Goal: Find specific page/section: Find specific page/section

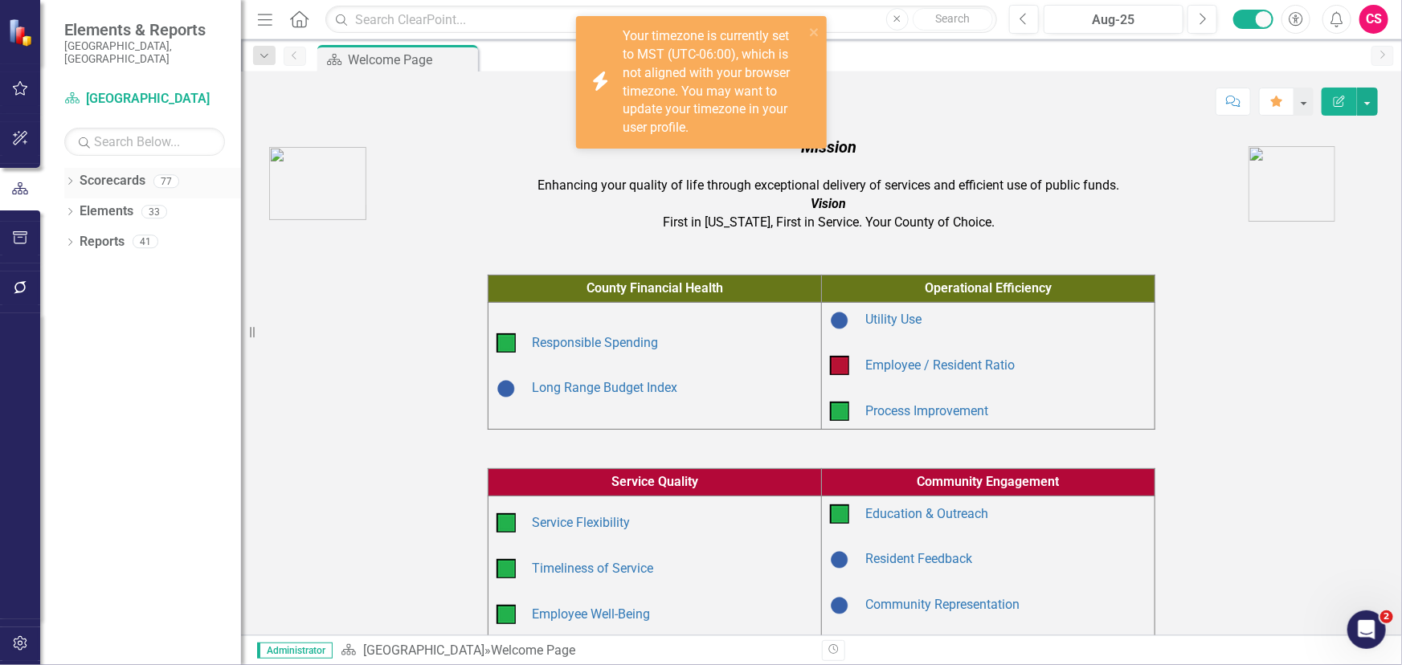
click at [72, 177] on div "Dropdown" at bounding box center [69, 184] width 11 height 14
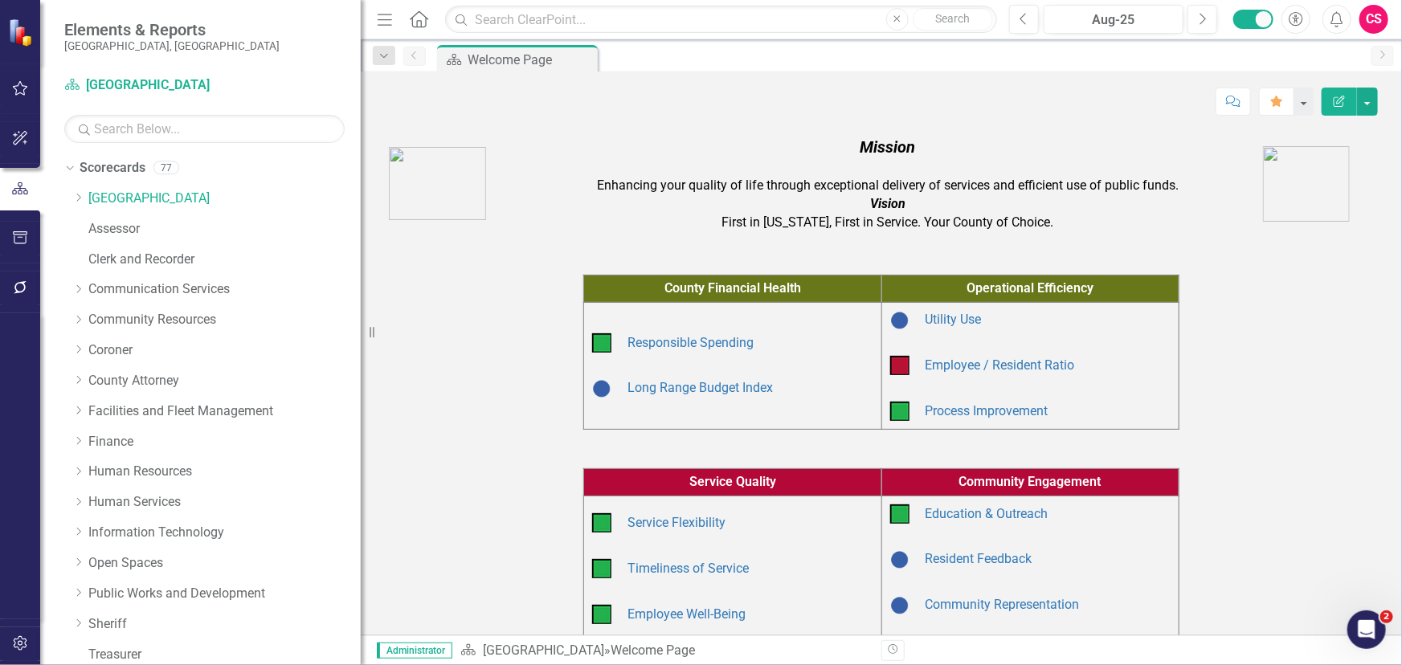
drag, startPoint x: 251, startPoint y: 194, endPoint x: 353, endPoint y: 194, distance: 102.0
click at [362, 194] on div "Resize" at bounding box center [367, 332] width 13 height 665
click at [139, 118] on input "text" at bounding box center [205, 129] width 282 height 28
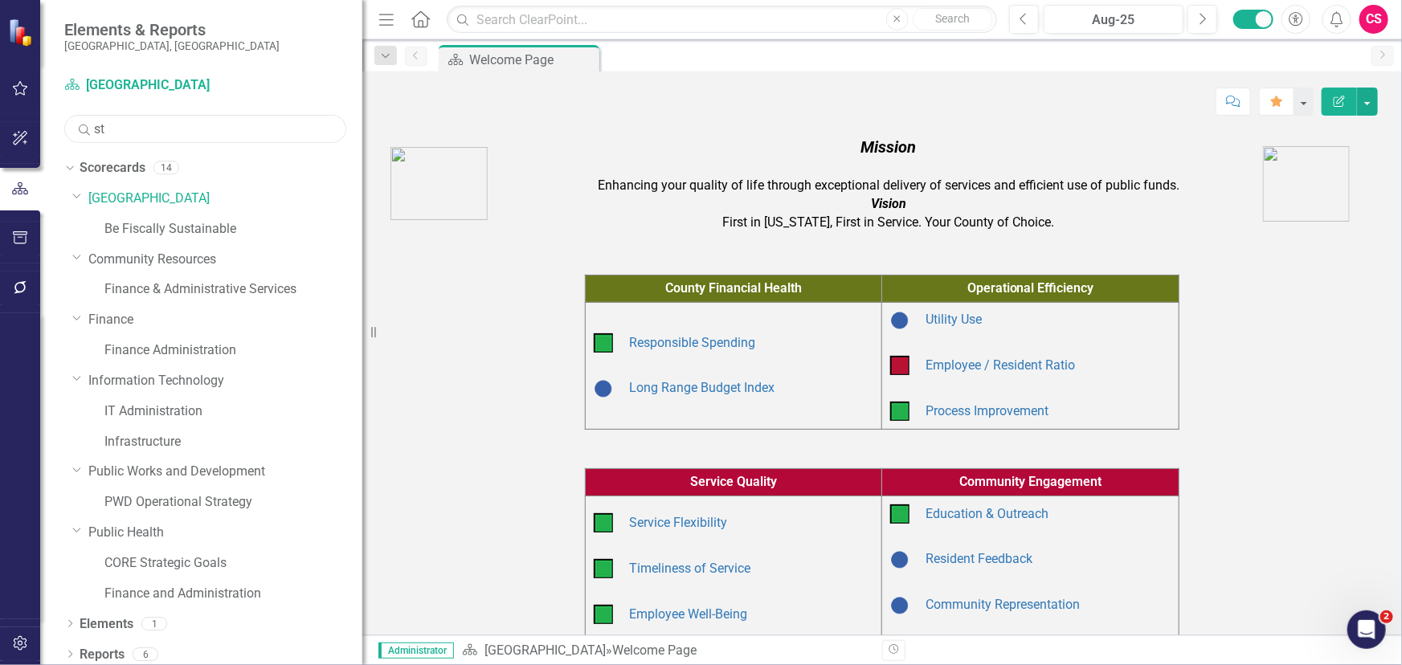
type input "s"
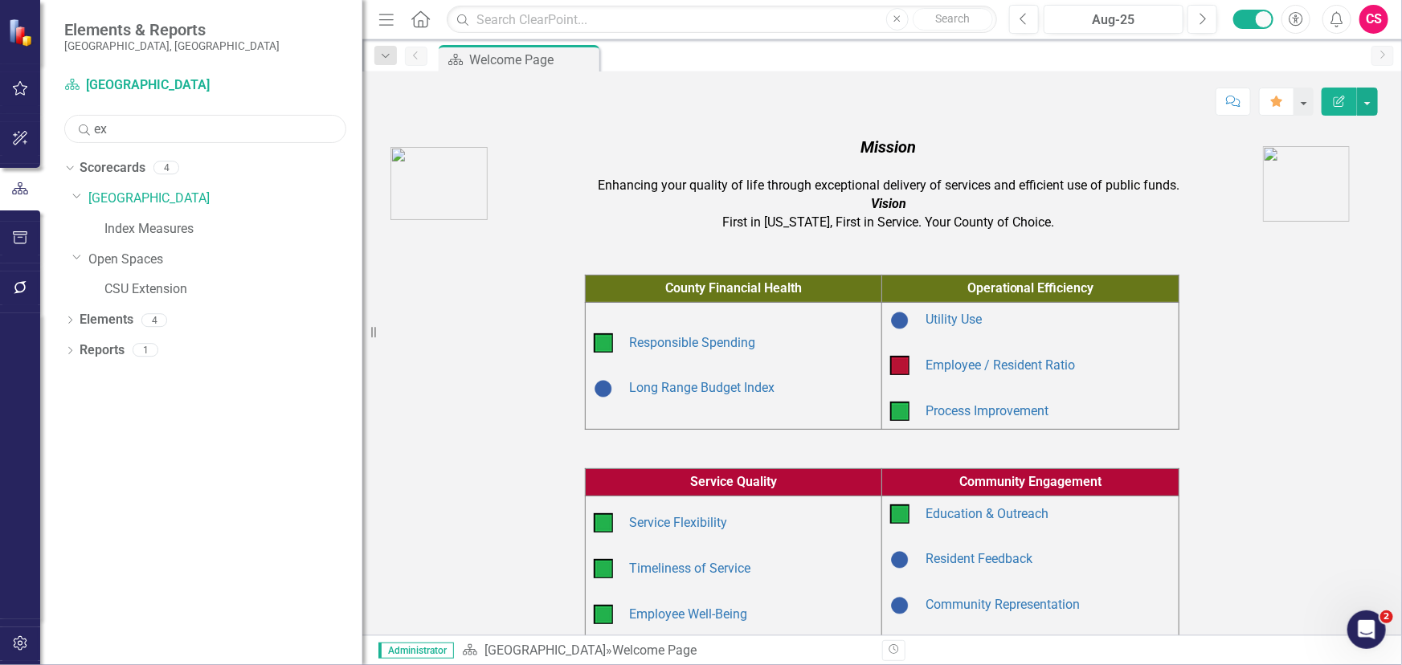
type input "e"
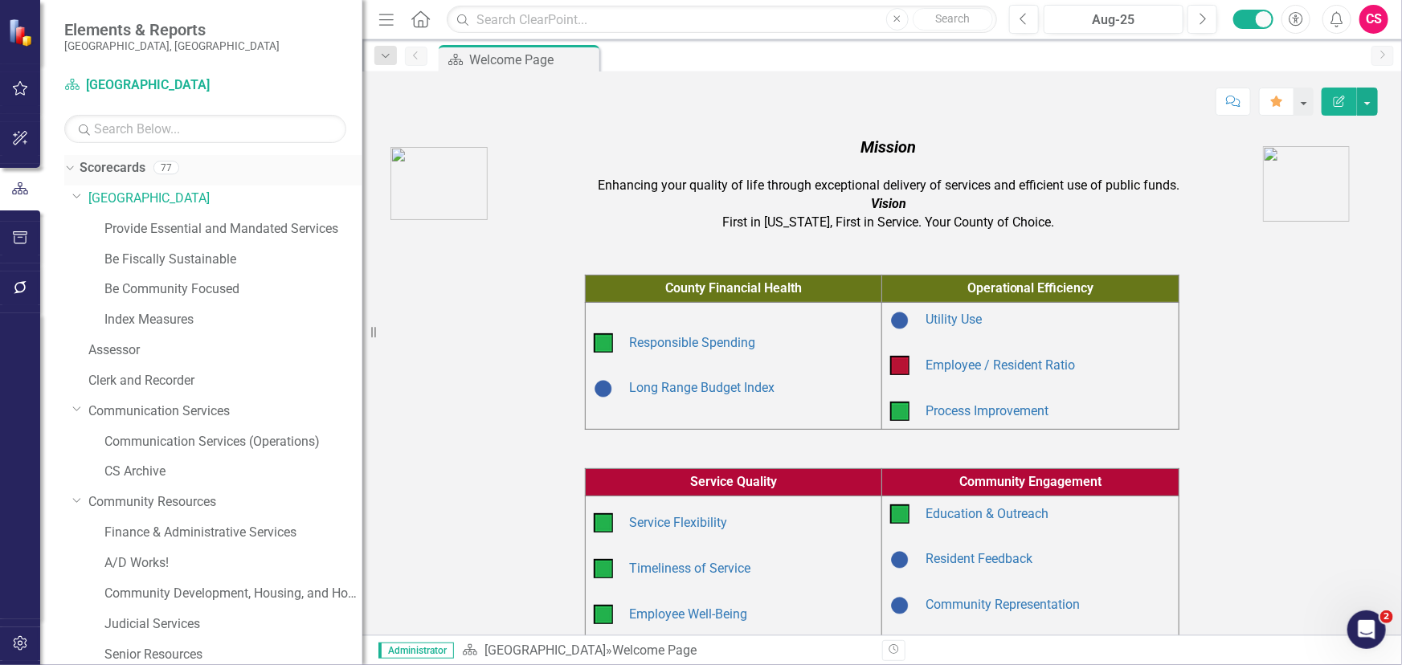
click at [146, 170] on div "Scorecards 77" at bounding box center [221, 170] width 283 height 31
click at [125, 169] on link "Scorecards" at bounding box center [113, 168] width 66 height 18
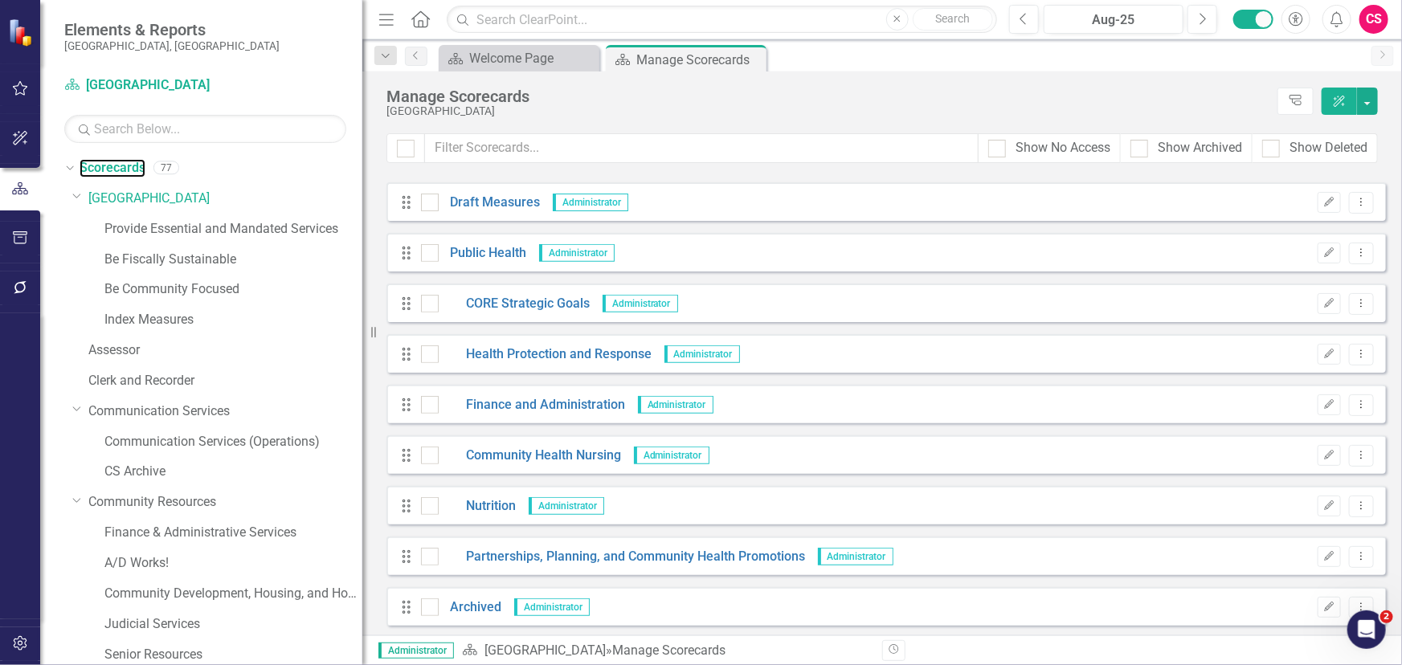
scroll to position [3435, 0]
drag, startPoint x: 152, startPoint y: 232, endPoint x: 348, endPoint y: 276, distance: 200.9
click at [152, 232] on link "Provide Essential and Mandated Services" at bounding box center [233, 229] width 258 height 18
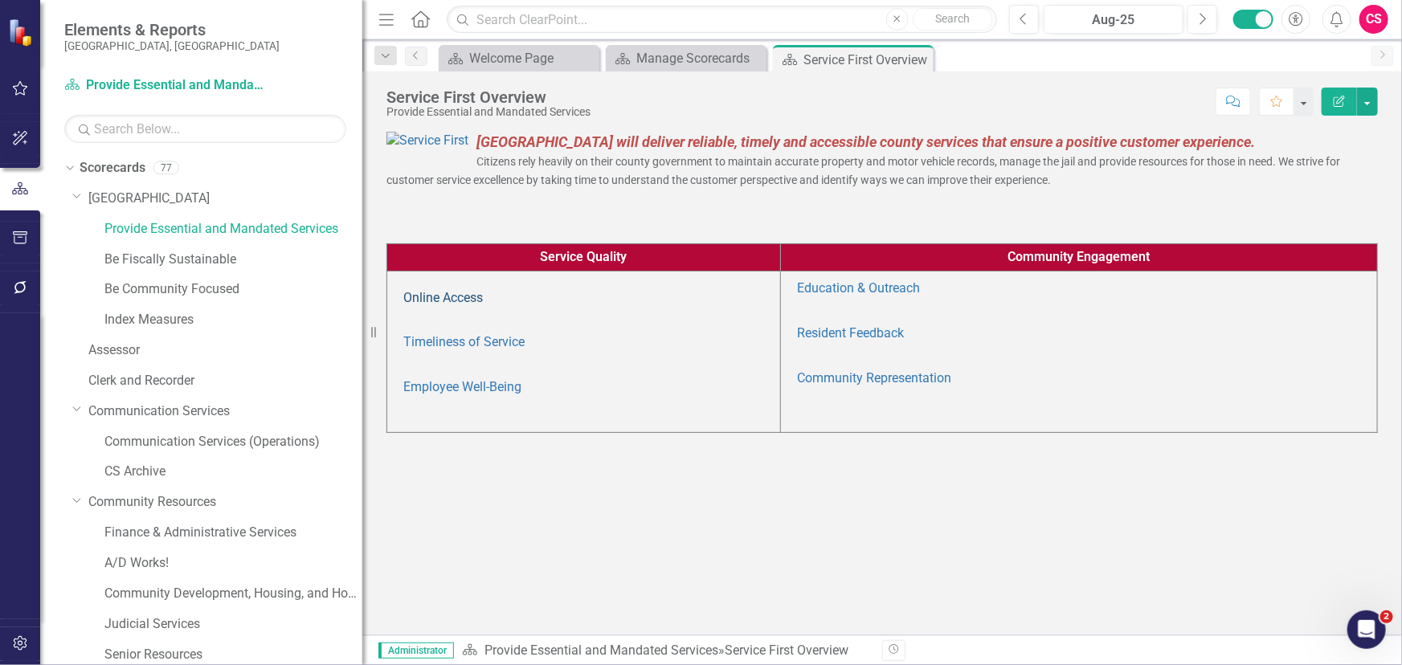
click at [446, 305] on link "Online Access" at bounding box center [443, 297] width 80 height 15
